Goal: Book appointment/travel/reservation

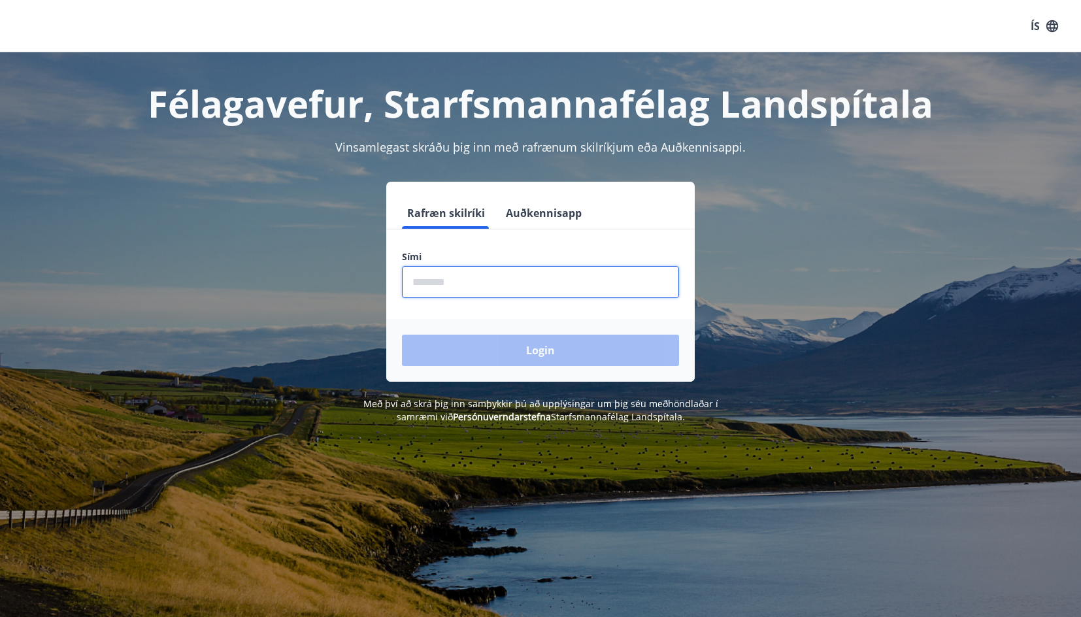
click at [425, 278] on input "phone" at bounding box center [540, 282] width 277 height 32
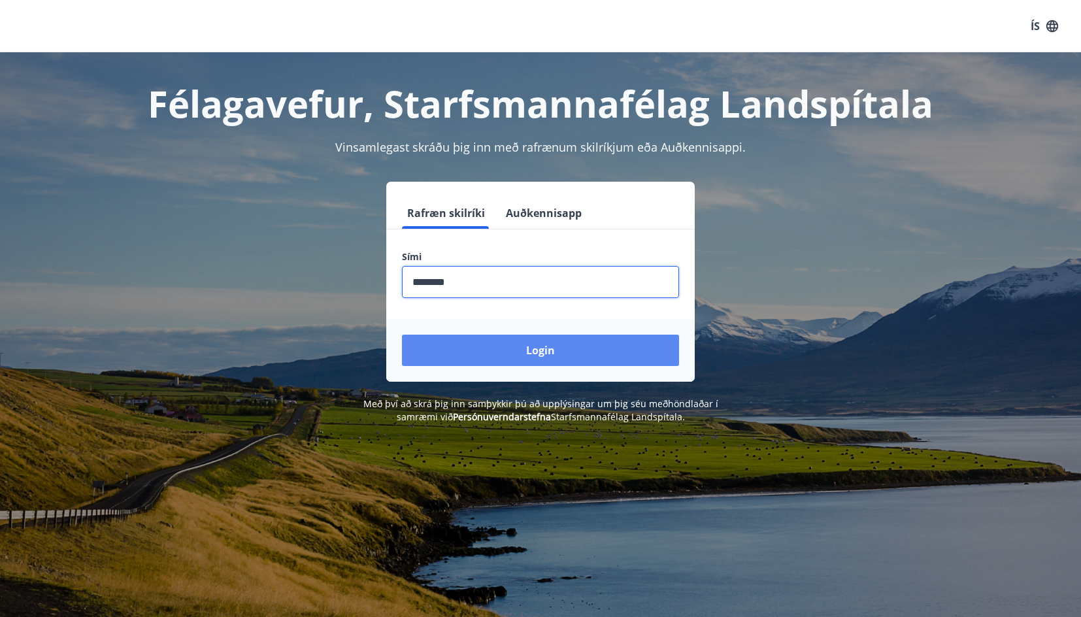
type input "********"
click at [526, 350] on button "Login" at bounding box center [540, 350] width 277 height 31
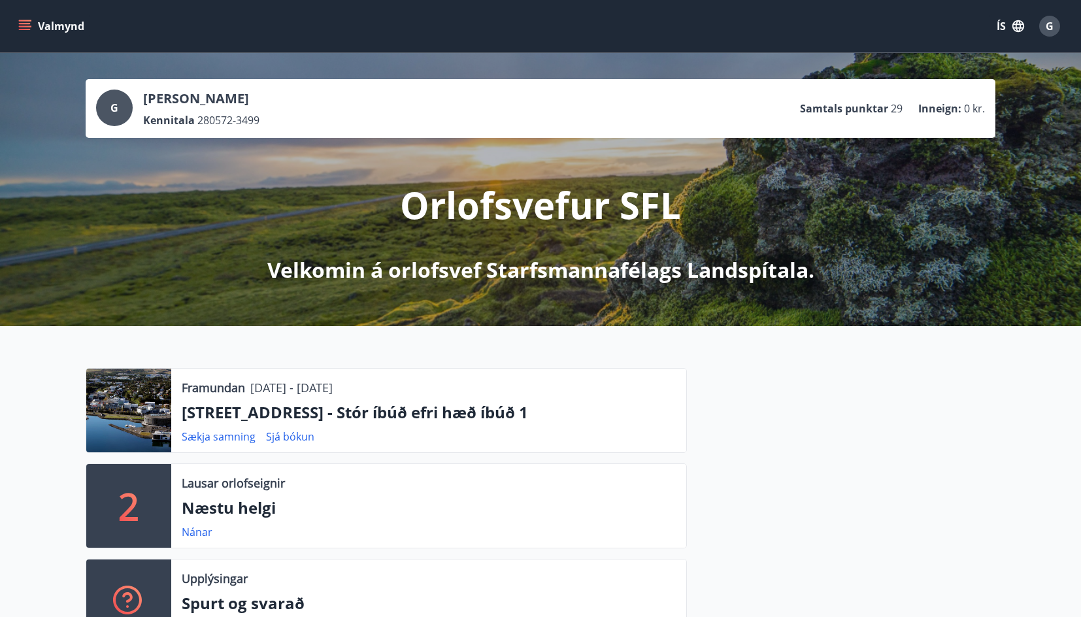
click at [25, 22] on icon "menu" at bounding box center [24, 26] width 13 height 13
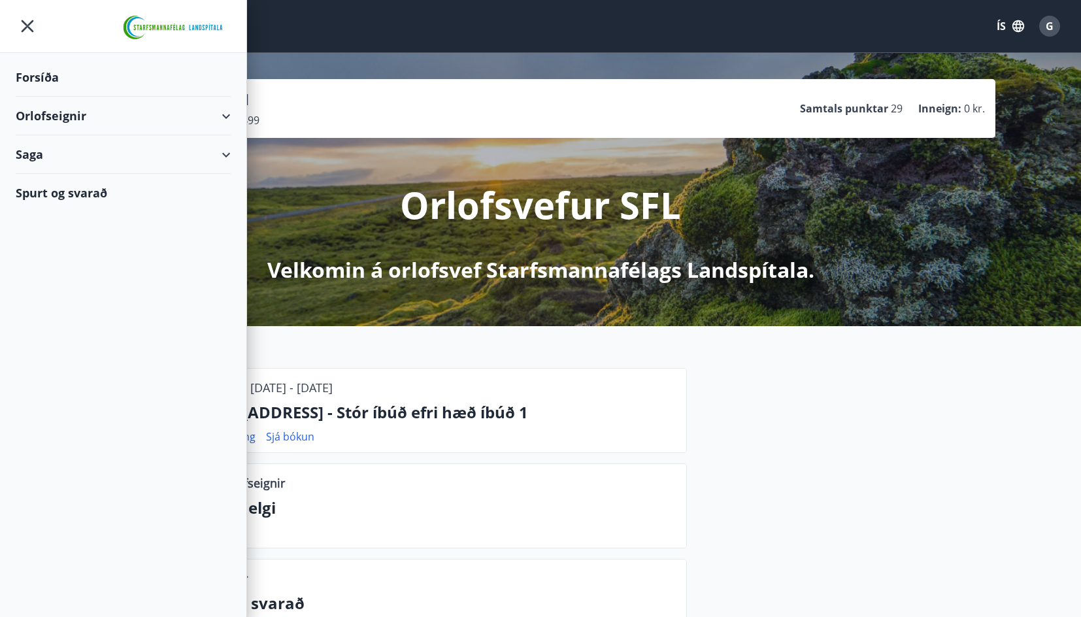
click at [225, 117] on div "Orlofseignir" at bounding box center [123, 116] width 215 height 39
click at [65, 149] on div "Framboð" at bounding box center [123, 148] width 194 height 27
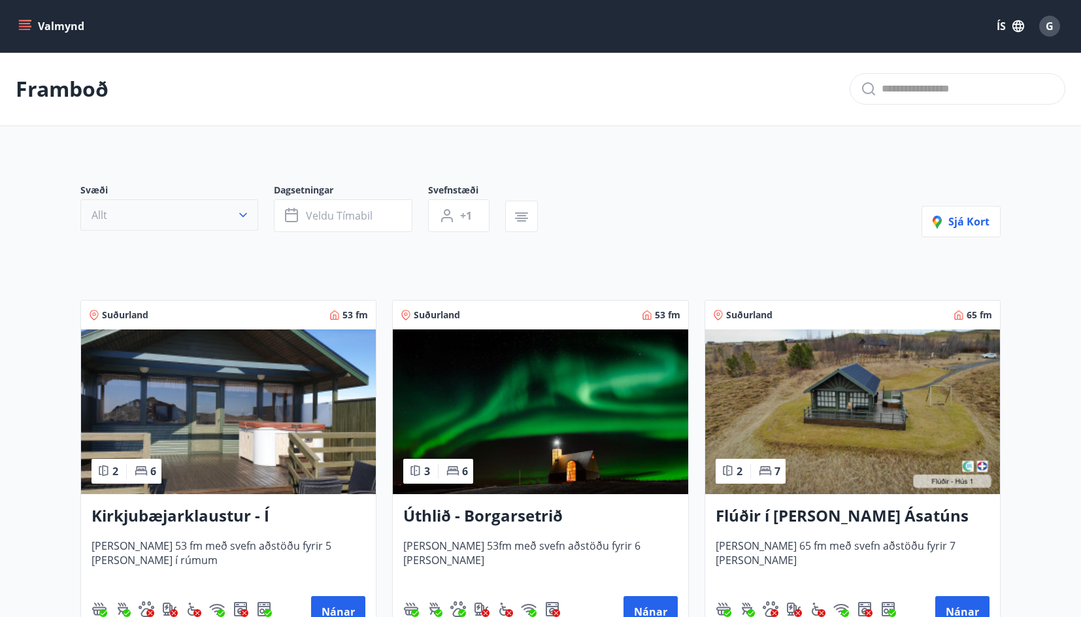
click at [248, 214] on icon "button" at bounding box center [243, 214] width 13 height 13
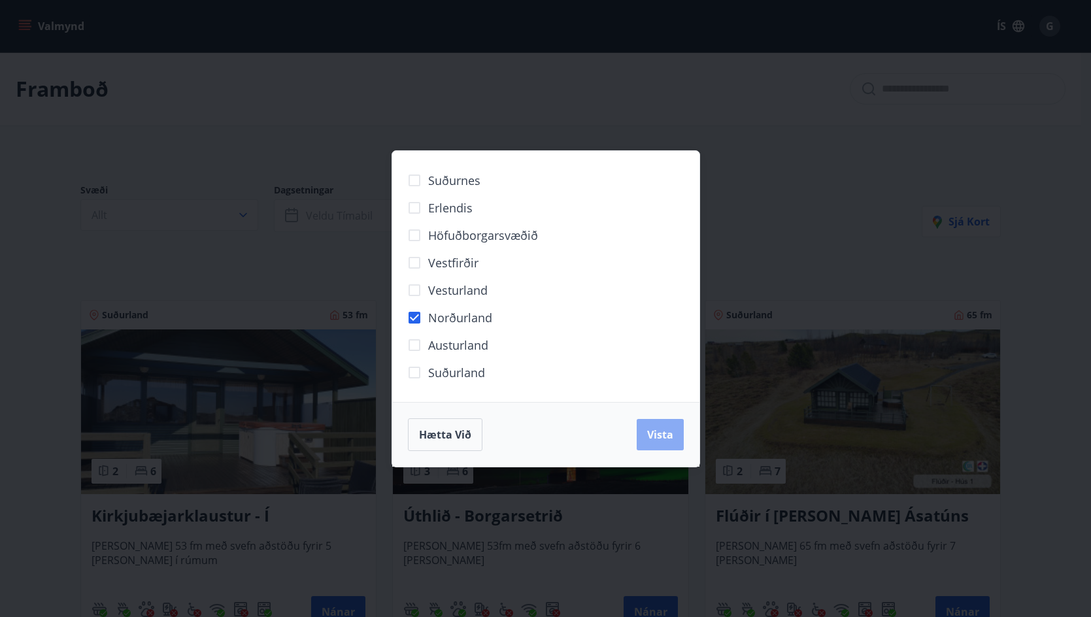
click at [651, 436] on span "Vista" at bounding box center [660, 434] width 26 height 14
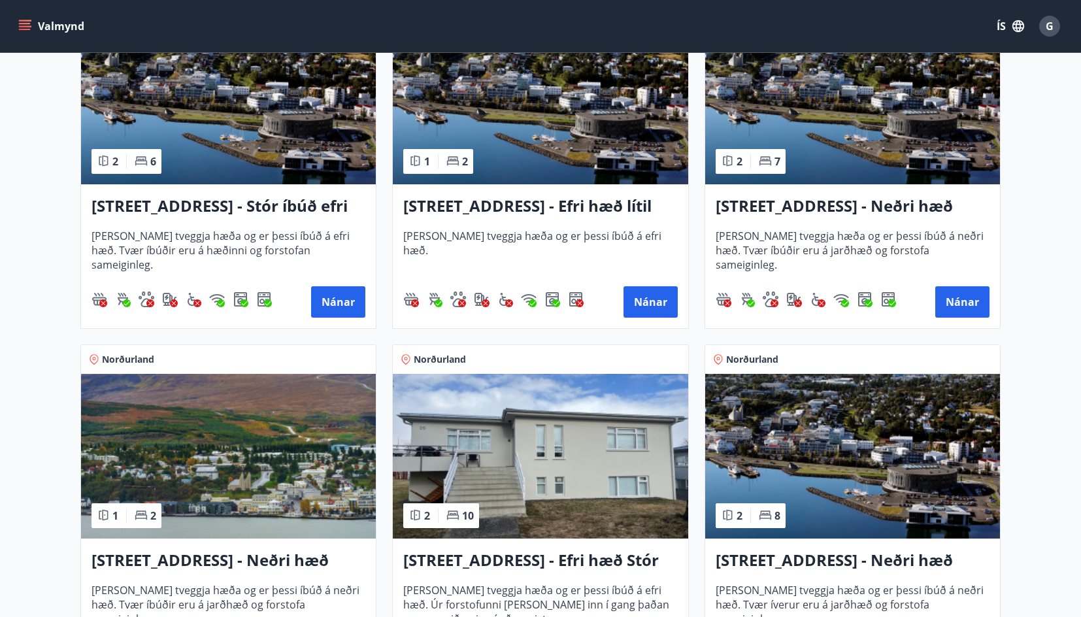
scroll to position [327, 0]
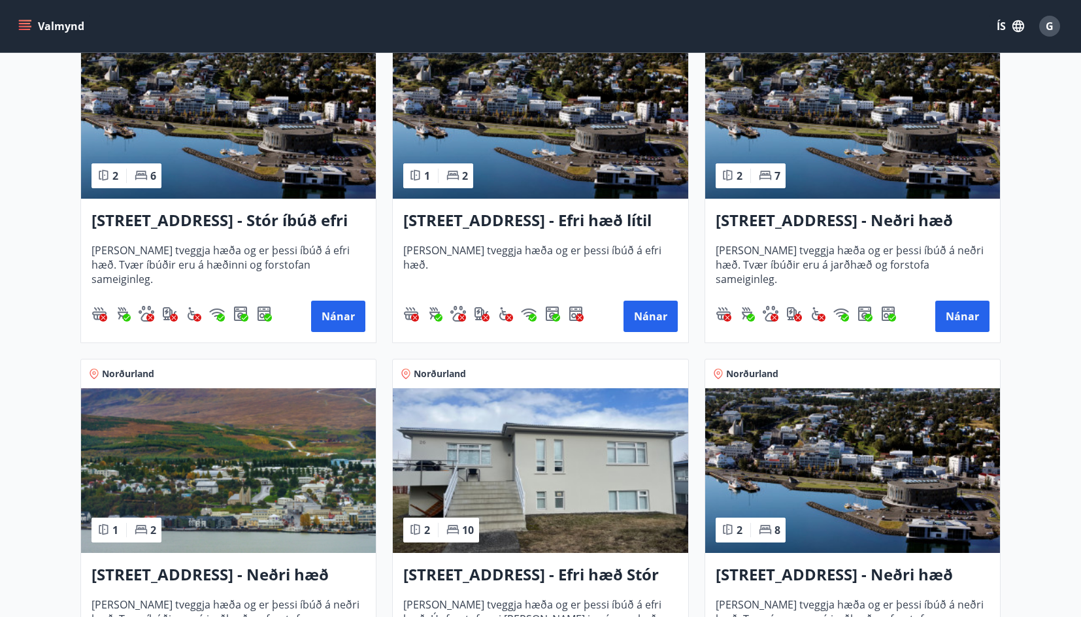
click at [303, 220] on h3 "Hrafnagilsstræti 23 - Stór íbúð efri hæð íbúð 1" at bounding box center [228, 221] width 274 height 24
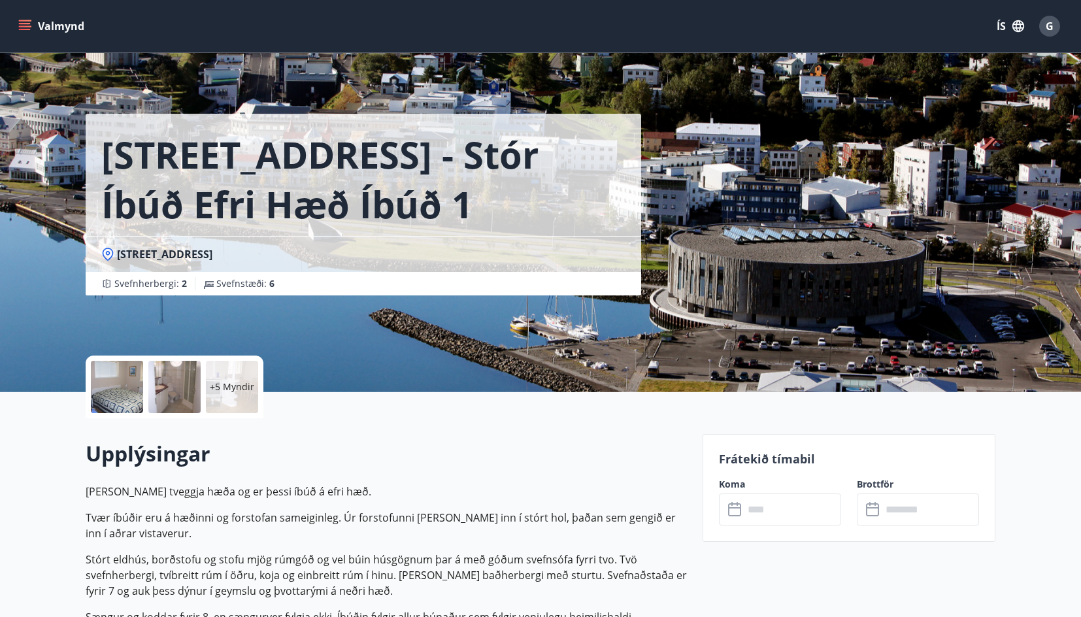
click at [804, 508] on input "text" at bounding box center [792, 509] width 97 height 32
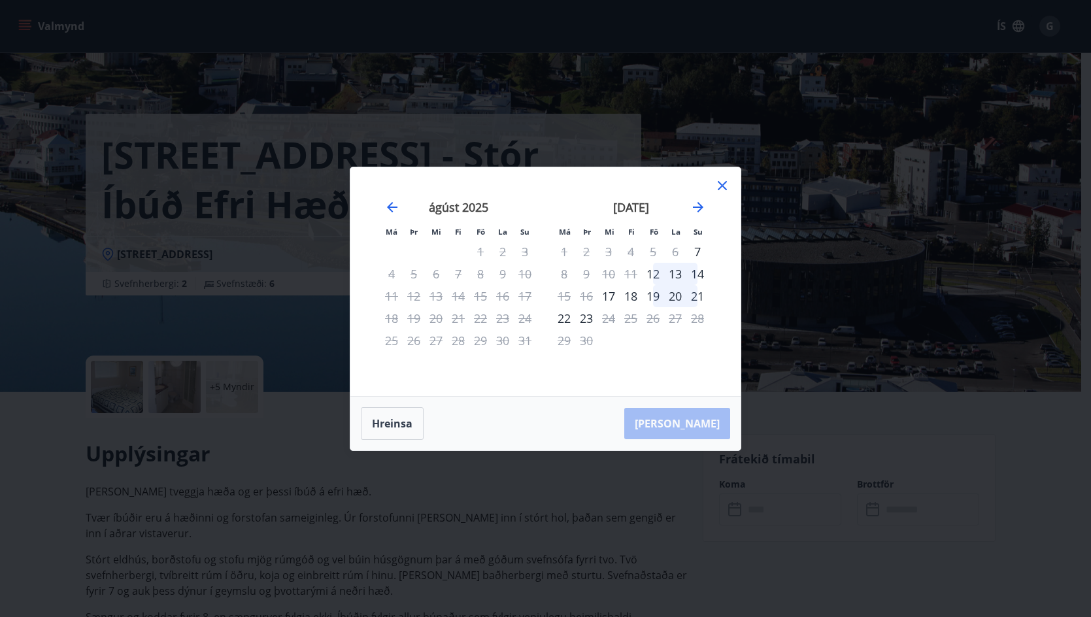
click at [721, 191] on icon at bounding box center [722, 186] width 16 height 16
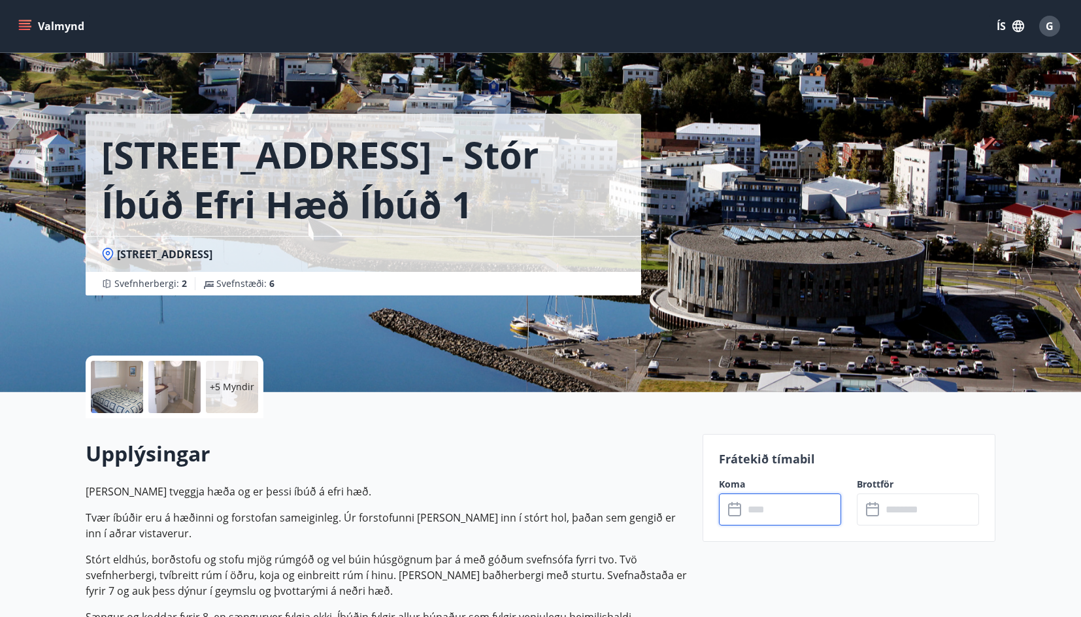
click at [743, 509] on icon at bounding box center [736, 510] width 16 height 16
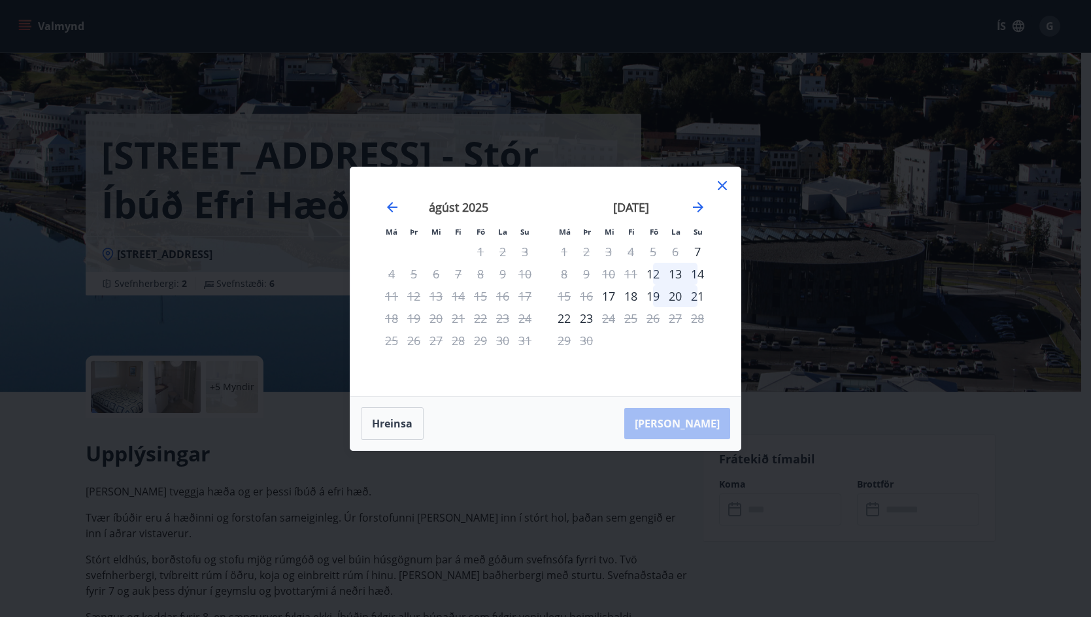
click at [723, 189] on icon at bounding box center [722, 186] width 16 height 16
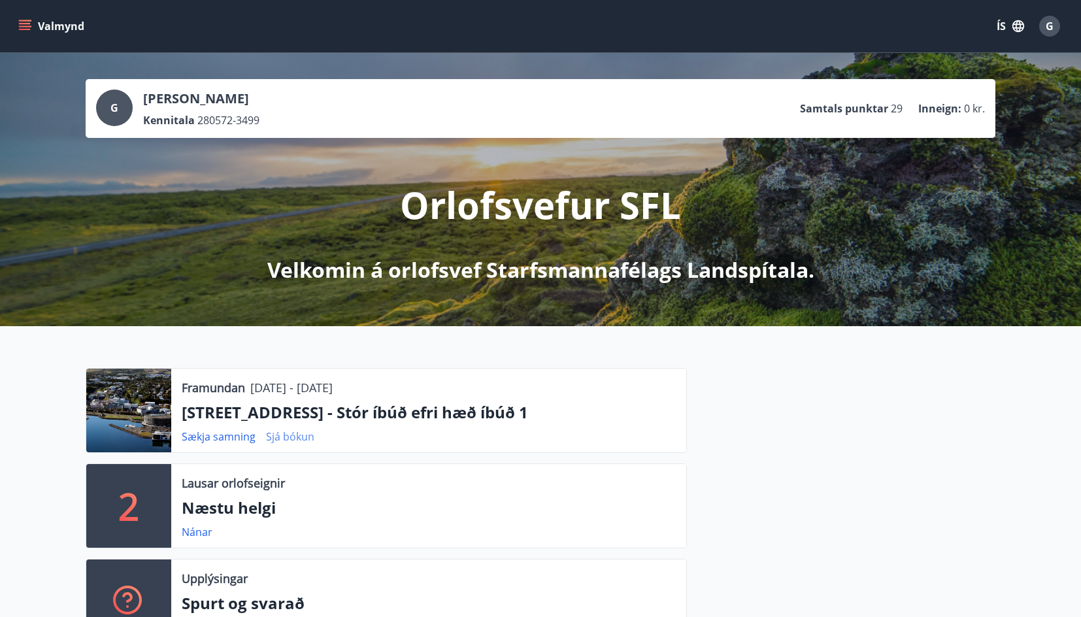
click at [292, 439] on link "Sjá bókun" at bounding box center [290, 436] width 48 height 14
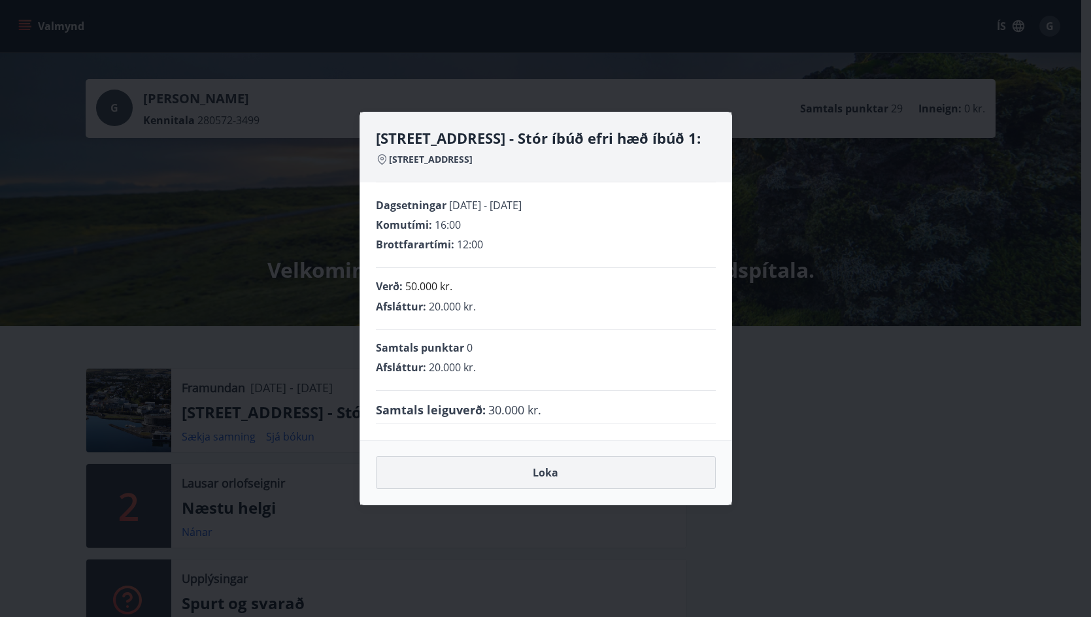
click at [548, 477] on button "Loka" at bounding box center [546, 472] width 340 height 33
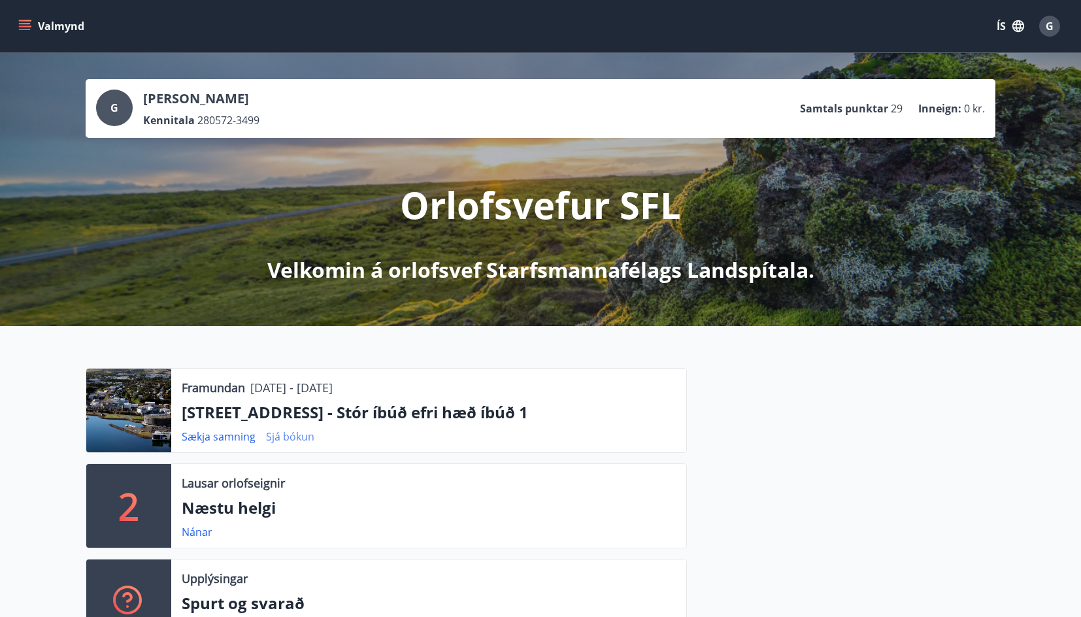
click at [284, 438] on link "Sjá bókun" at bounding box center [290, 436] width 48 height 14
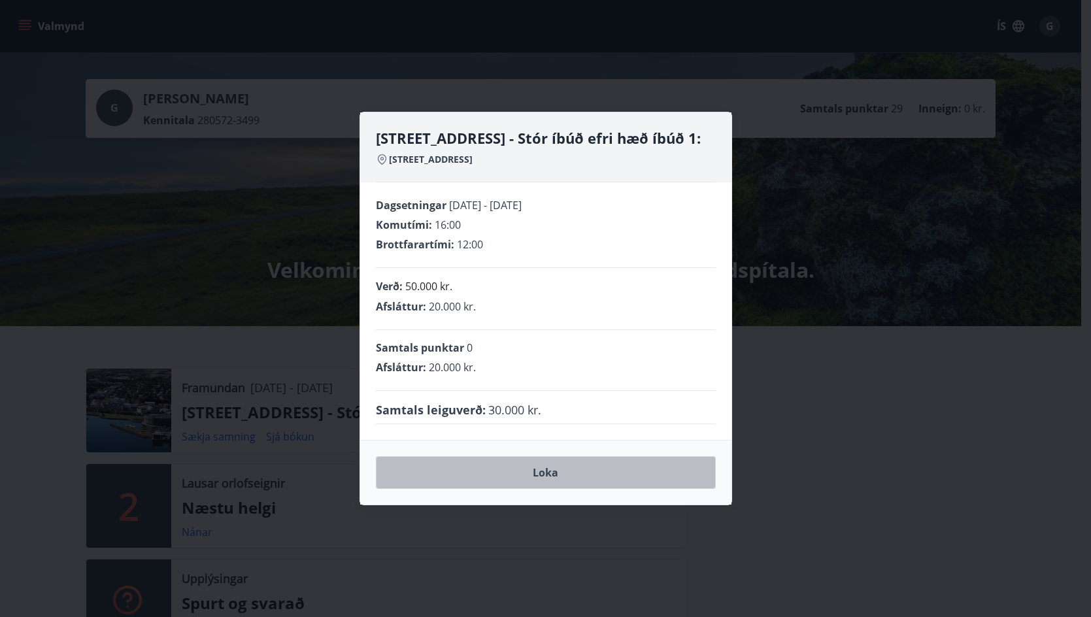
click at [543, 476] on button "Loka" at bounding box center [546, 472] width 340 height 33
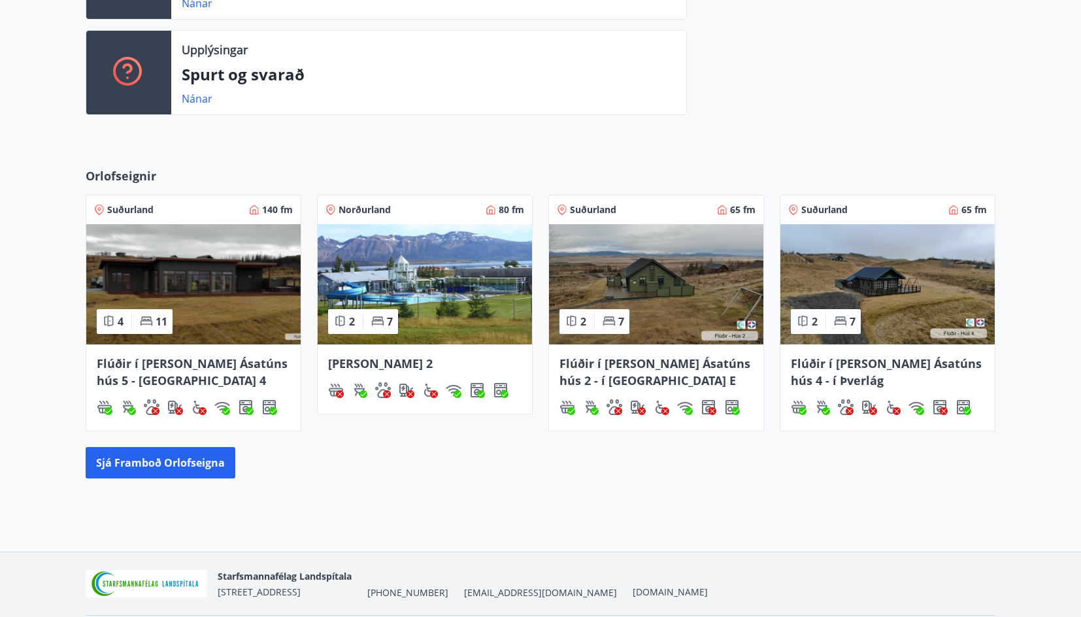
scroll to position [573, 0]
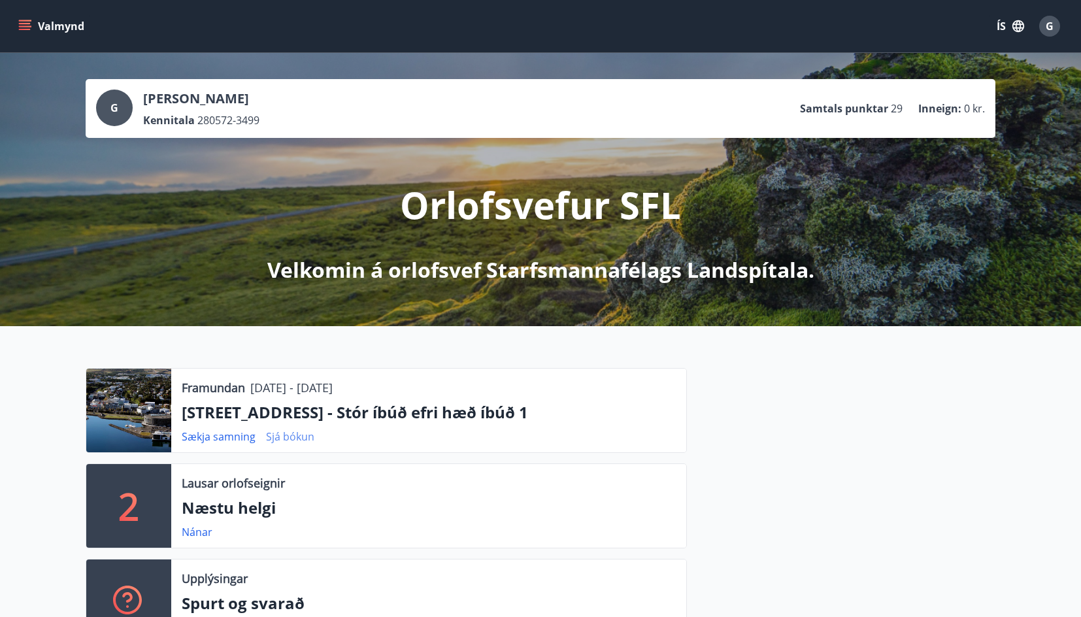
click at [293, 436] on link "Sjá bókun" at bounding box center [290, 436] width 48 height 14
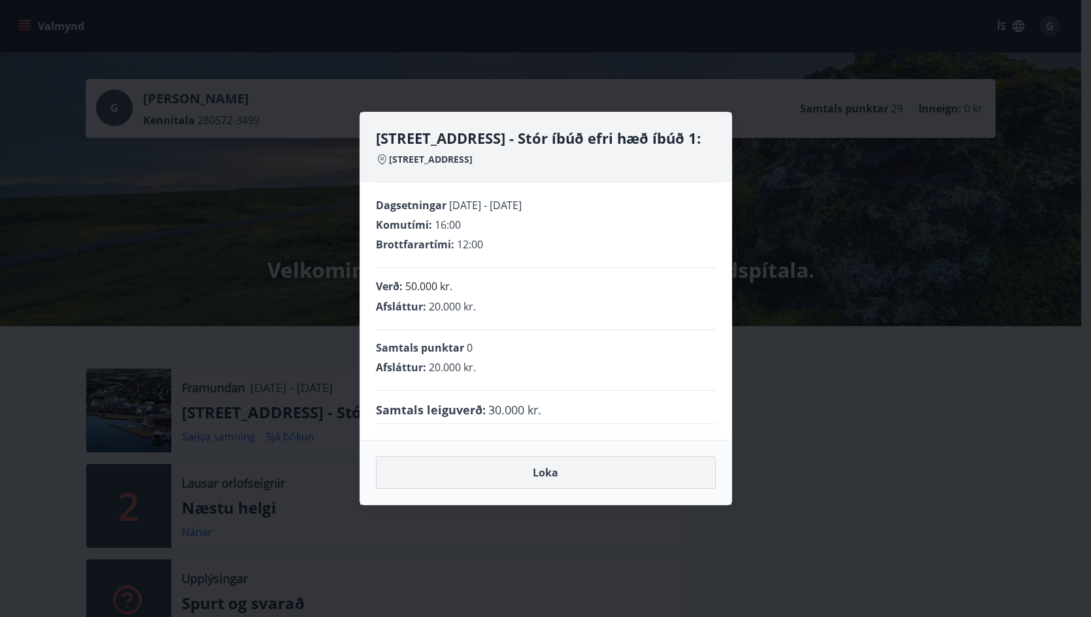
click at [551, 475] on button "Loka" at bounding box center [546, 472] width 340 height 33
